Goal: Information Seeking & Learning: Learn about a topic

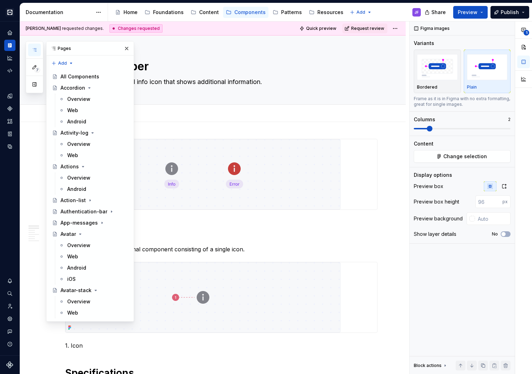
scroll to position [2469, 0]
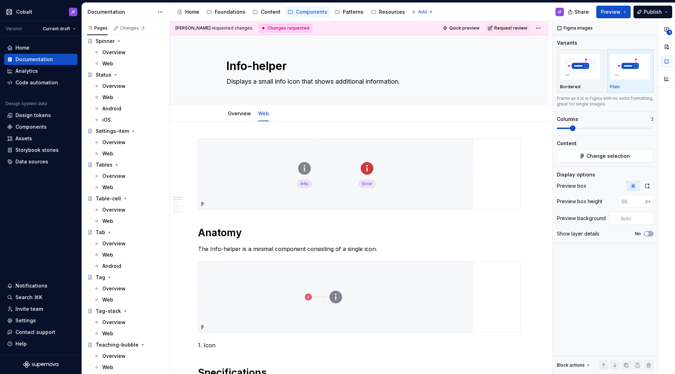
click at [531, 33] on div "1" at bounding box center [666, 55] width 17 height 69
click at [531, 32] on span "1" at bounding box center [670, 33] width 6 height 6
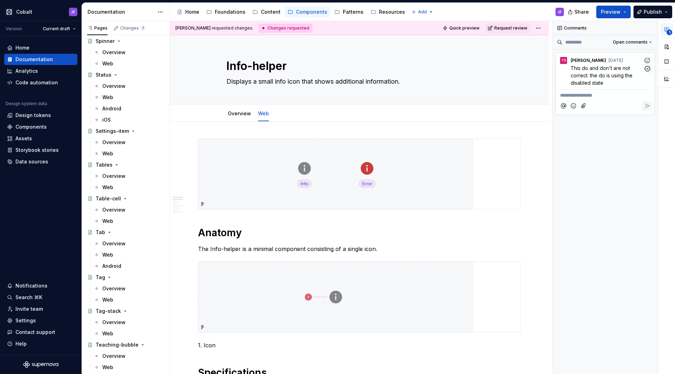
click at [531, 74] on span "This do and don't are not correct. the do is using the disabled state" at bounding box center [602, 75] width 63 height 21
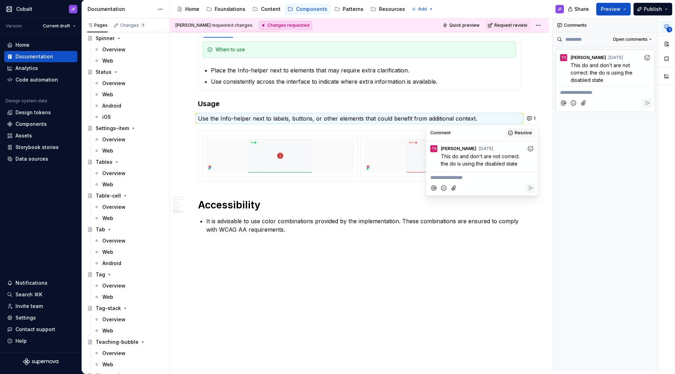
click at [517, 134] on span "Resolve" at bounding box center [523, 133] width 17 height 6
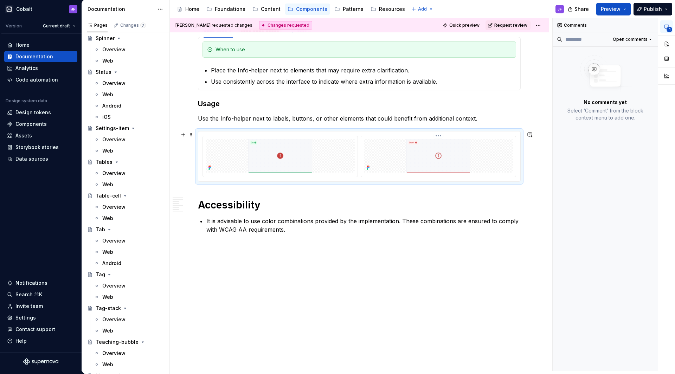
click at [467, 155] on img at bounding box center [438, 156] width 133 height 34
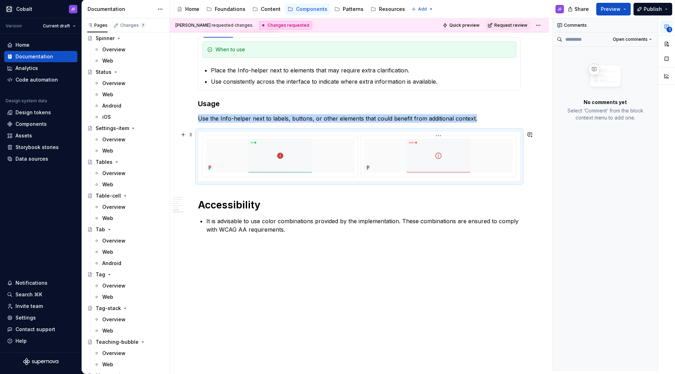
click at [480, 158] on img at bounding box center [438, 156] width 133 height 34
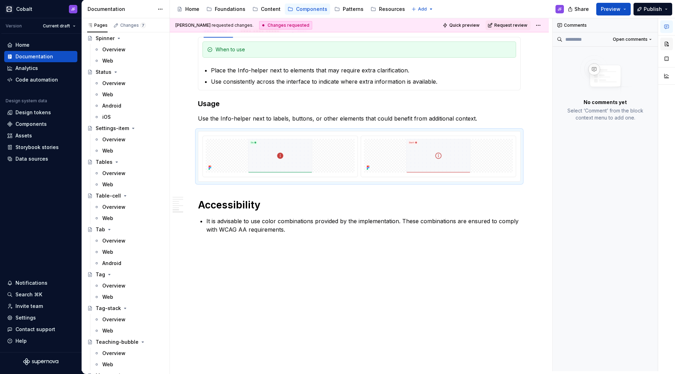
click at [531, 44] on button "button" at bounding box center [667, 44] width 13 height 13
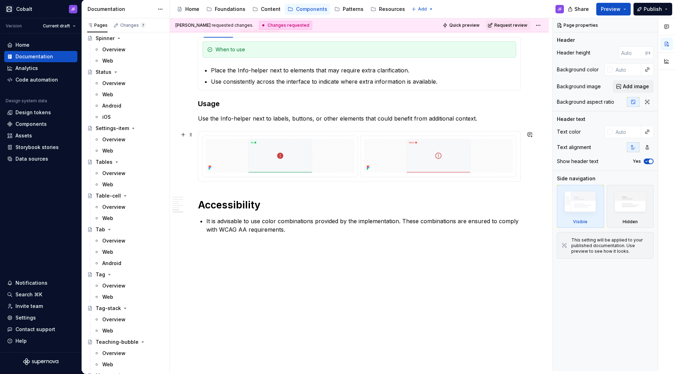
click at [459, 131] on div at bounding box center [359, 156] width 323 height 51
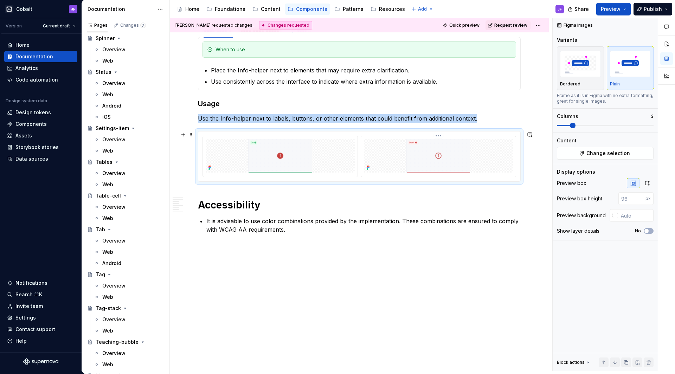
click at [459, 148] on img at bounding box center [438, 156] width 133 height 34
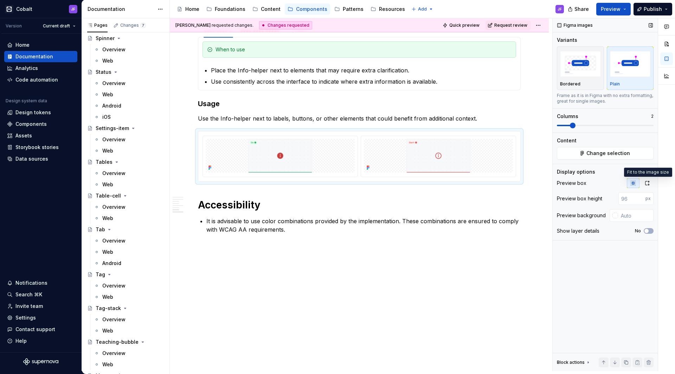
click at [531, 189] on div "Preview box Preview box height px Preview background Show layer details No" at bounding box center [605, 209] width 97 height 62
click at [531, 183] on icon "button" at bounding box center [648, 183] width 6 height 6
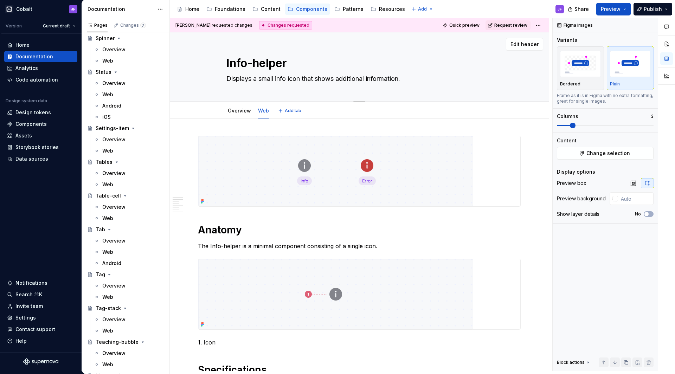
scroll to position [0, 0]
click at [225, 9] on div "Foundations" at bounding box center [230, 9] width 31 height 7
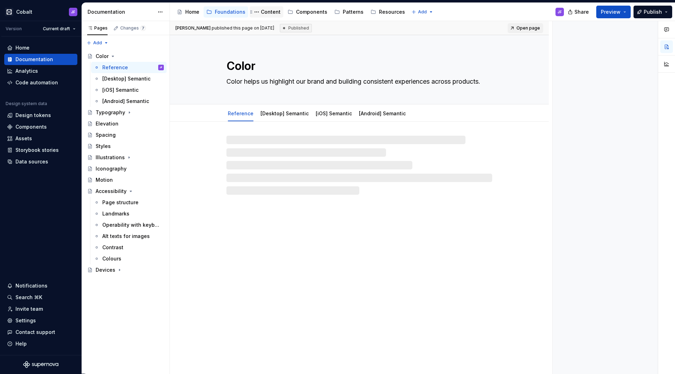
scroll to position [0, 0]
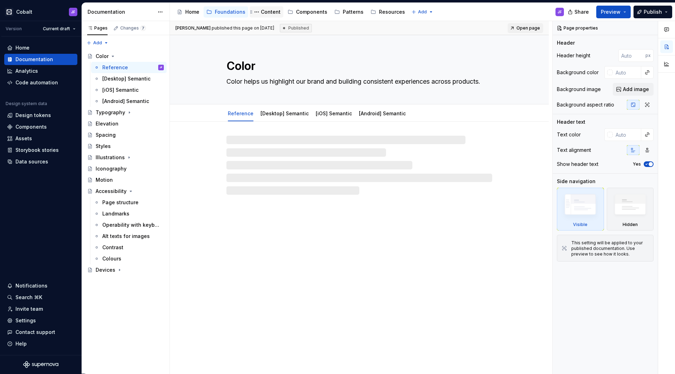
click at [271, 12] on div "Content" at bounding box center [271, 11] width 20 height 7
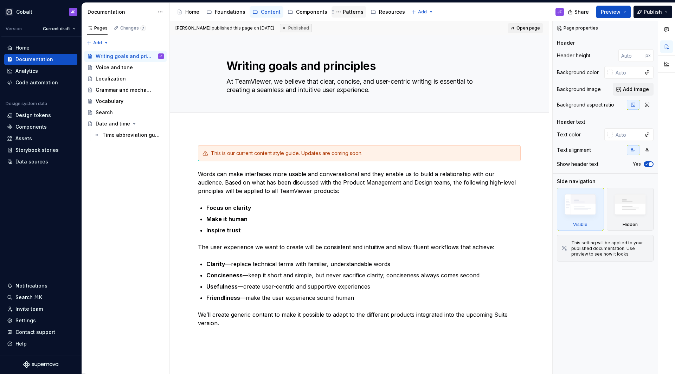
click at [344, 11] on div "Patterns" at bounding box center [353, 11] width 21 height 7
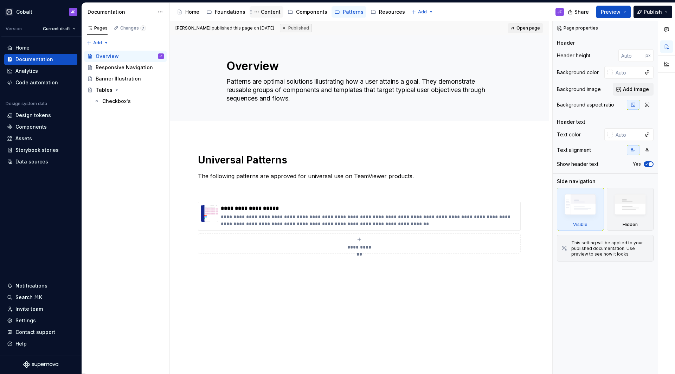
click at [264, 11] on div "Content" at bounding box center [271, 11] width 20 height 7
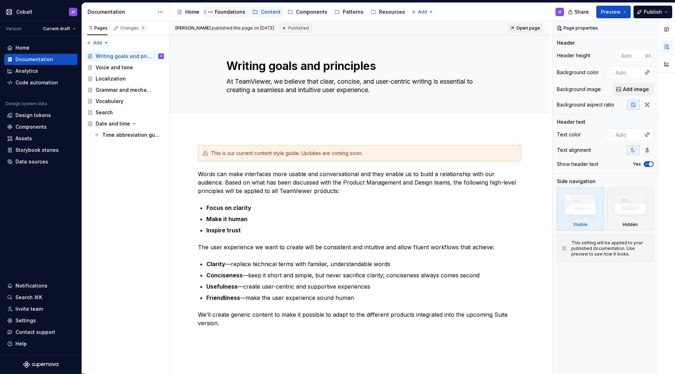
click at [234, 12] on div "Foundations" at bounding box center [230, 11] width 31 height 7
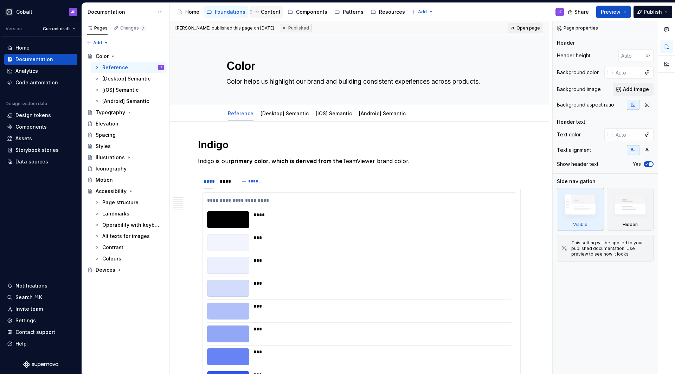
click at [266, 12] on div "Content" at bounding box center [271, 11] width 20 height 7
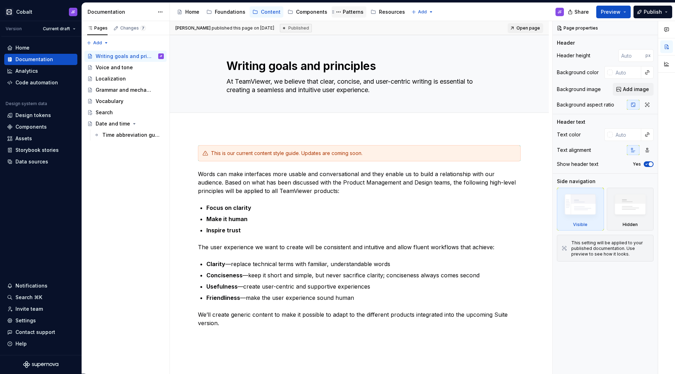
click at [346, 11] on div "Patterns" at bounding box center [353, 11] width 21 height 7
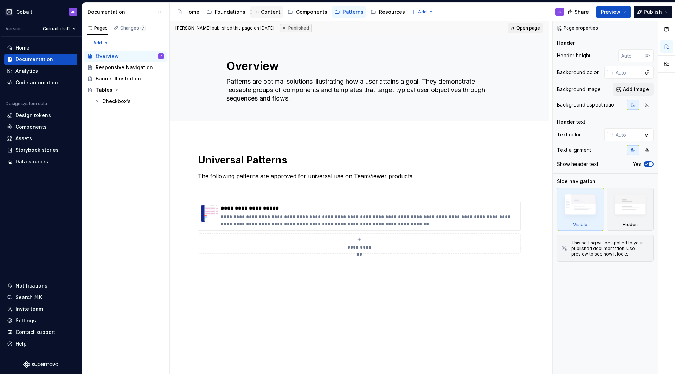
click at [269, 11] on div "Content" at bounding box center [271, 11] width 20 height 7
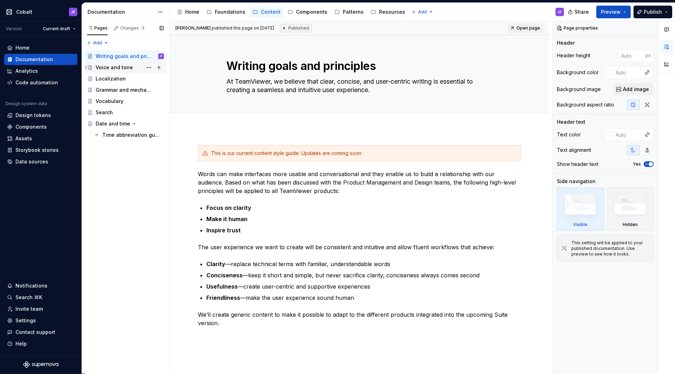
click at [122, 66] on div "Voice and tone" at bounding box center [114, 67] width 37 height 7
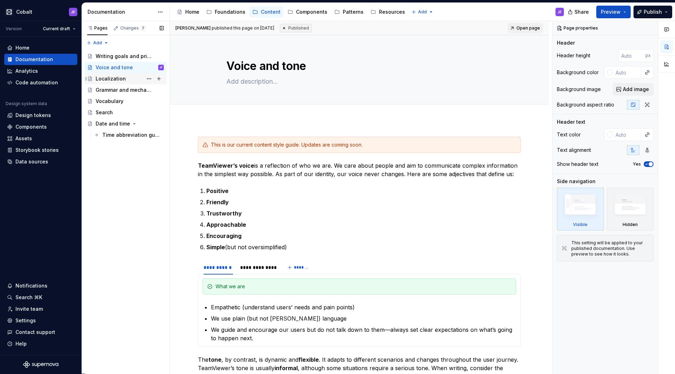
click at [125, 77] on div "Localization" at bounding box center [130, 79] width 68 height 10
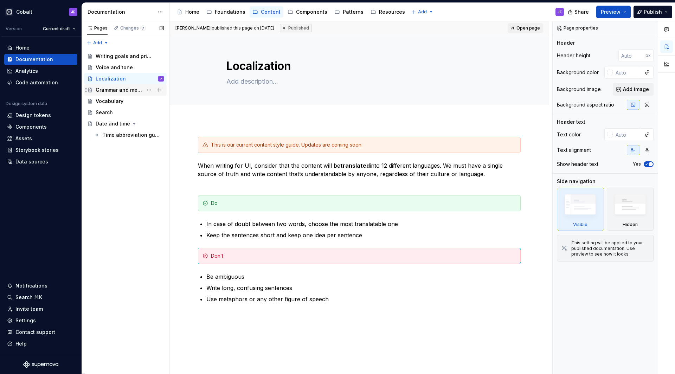
click at [123, 88] on div "Grammar and mechanics" at bounding box center [119, 90] width 47 height 7
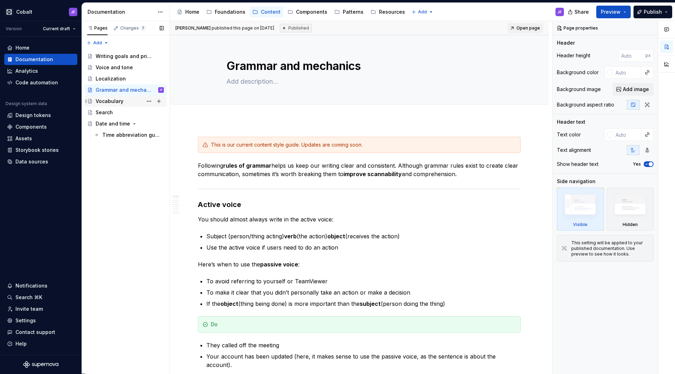
click at [122, 99] on div "Vocabulary" at bounding box center [110, 101] width 28 height 7
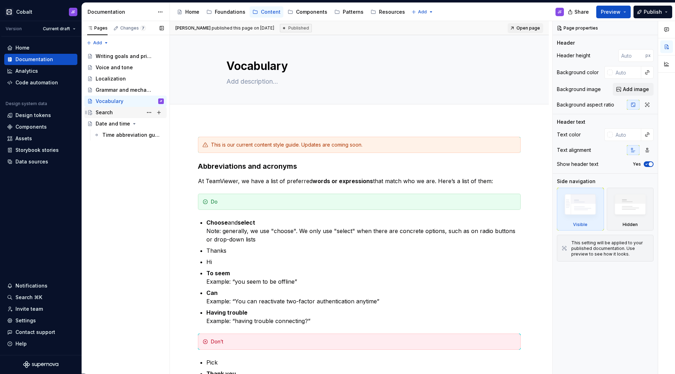
click at [126, 109] on div "Search" at bounding box center [130, 113] width 68 height 10
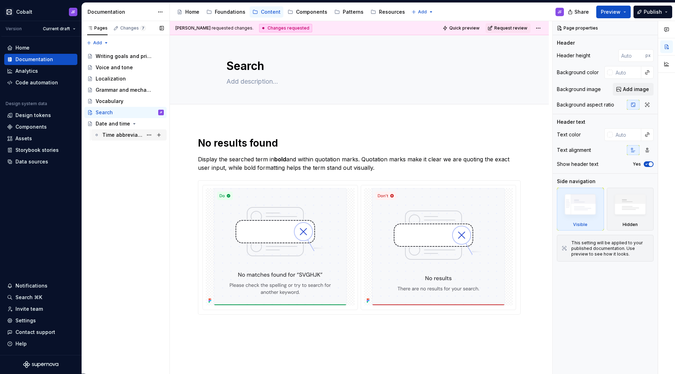
click at [116, 135] on div "Time abbreviation guidelines" at bounding box center [122, 135] width 40 height 7
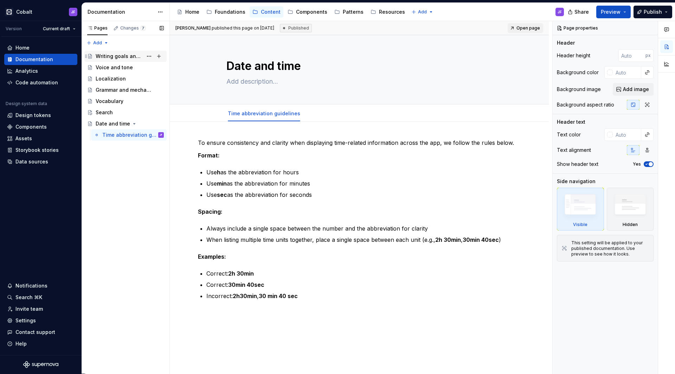
click at [125, 58] on div "Writing goals and principles" at bounding box center [119, 56] width 47 height 7
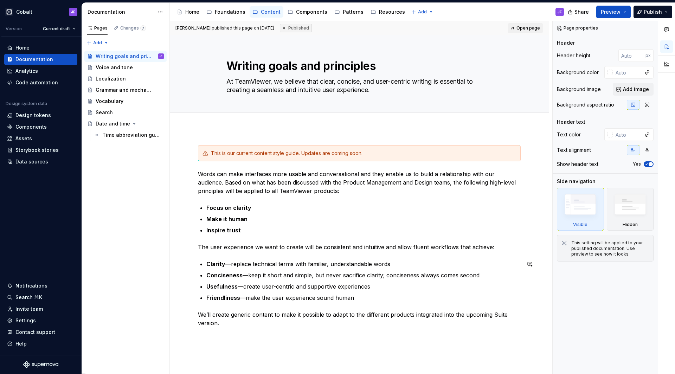
type textarea "*"
